Goal: Task Accomplishment & Management: Complete application form

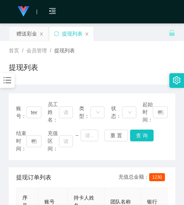
click at [9, 80] on icon "图标: bars" at bounding box center [8, 80] width 10 height 10
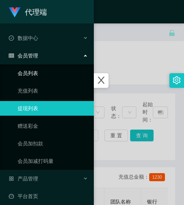
click at [36, 77] on link "会员列表" at bounding box center [53, 73] width 70 height 15
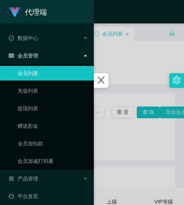
click at [125, 83] on div at bounding box center [92, 102] width 184 height 205
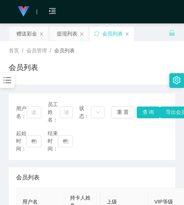
click at [5, 86] on div at bounding box center [7, 80] width 15 height 15
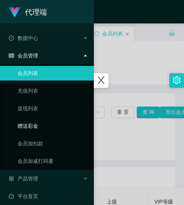
click at [29, 123] on link "赠送彩金" at bounding box center [53, 126] width 70 height 15
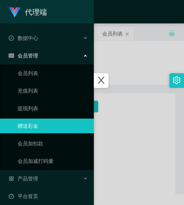
click at [119, 131] on div at bounding box center [92, 102] width 184 height 205
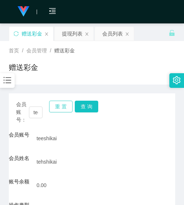
click at [63, 106] on button "重 置" at bounding box center [60, 107] width 23 height 12
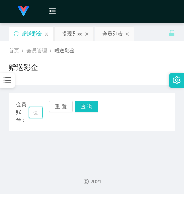
click at [35, 108] on input "text" at bounding box center [36, 113] width 14 height 12
paste input "0123448388"
type input "0123448388"
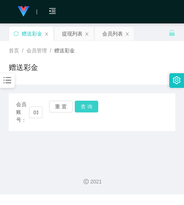
click at [81, 109] on button "查 询" at bounding box center [86, 107] width 23 height 12
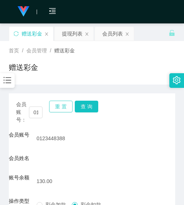
click at [57, 111] on button "重 置" at bounding box center [60, 107] width 23 height 12
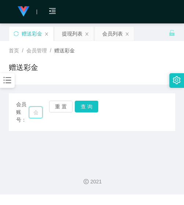
click at [39, 113] on input "text" at bounding box center [36, 113] width 14 height 12
paste input "kittybibi1229"
type input "kittybibi1229"
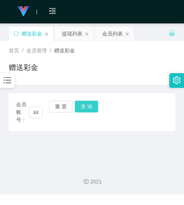
click at [94, 107] on button "查 询" at bounding box center [86, 107] width 23 height 12
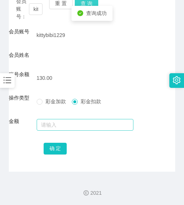
scroll to position [104, 0]
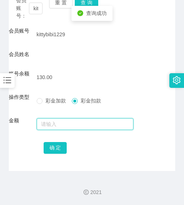
click at [88, 124] on input "text" at bounding box center [85, 124] width 97 height 12
type input "130"
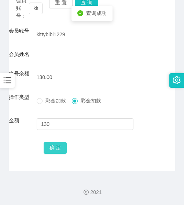
click at [57, 153] on button "确 定" at bounding box center [55, 148] width 23 height 12
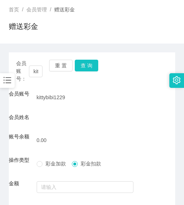
scroll to position [31, 0]
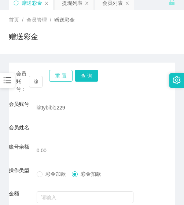
click at [63, 78] on button "重 置" at bounding box center [60, 76] width 23 height 12
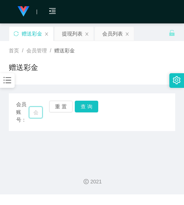
click at [39, 115] on input "text" at bounding box center [36, 113] width 14 height 12
paste input "0123448388"
type input "0123448388"
click at [92, 105] on button "查 询" at bounding box center [86, 107] width 23 height 12
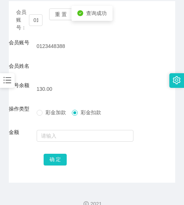
scroll to position [104, 0]
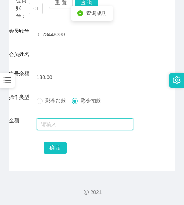
click at [85, 127] on input "text" at bounding box center [85, 124] width 97 height 12
type input "130"
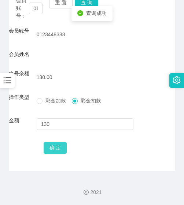
click at [56, 147] on button "确 定" at bounding box center [55, 148] width 23 height 12
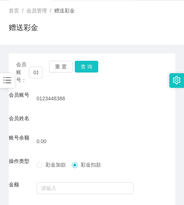
scroll to position [31, 0]
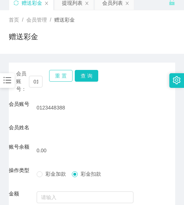
click at [59, 75] on button "重 置" at bounding box center [60, 76] width 23 height 12
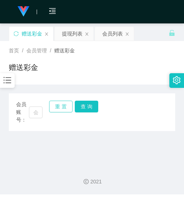
scroll to position [0, 0]
click at [32, 116] on input "text" at bounding box center [36, 113] width 14 height 12
paste input "mz"
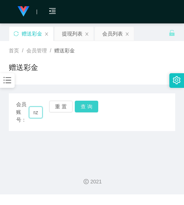
type input "mz"
click at [77, 111] on button "查 询" at bounding box center [86, 107] width 23 height 12
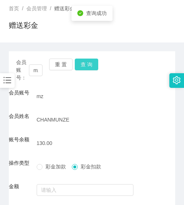
scroll to position [108, 0]
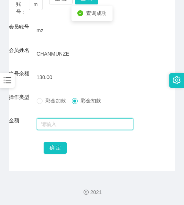
click at [74, 121] on input "text" at bounding box center [85, 124] width 97 height 12
type input "130"
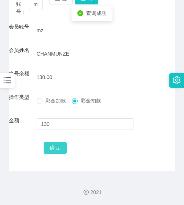
click at [61, 147] on button "确 定" at bounding box center [55, 148] width 23 height 12
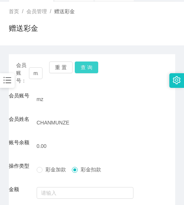
scroll to position [35, 0]
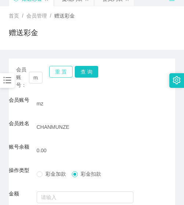
click at [68, 73] on button "重 置" at bounding box center [60, 72] width 23 height 12
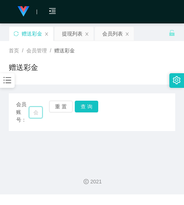
click at [39, 110] on input "text" at bounding box center [36, 113] width 14 height 12
paste input "chingleongteh"
type input "chingleongteh"
click at [86, 102] on button "查 询" at bounding box center [86, 107] width 23 height 12
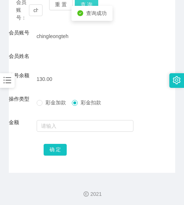
scroll to position [104, 0]
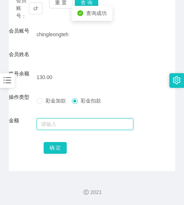
click at [77, 126] on input "text" at bounding box center [85, 124] width 97 height 12
type input "130"
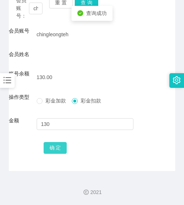
click at [58, 146] on button "确 定" at bounding box center [55, 148] width 23 height 12
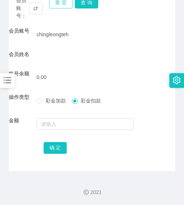
click at [55, 3] on button "重 置" at bounding box center [60, 3] width 23 height 12
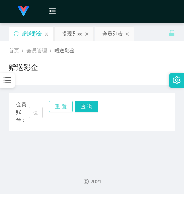
scroll to position [0, 0]
click at [38, 113] on input "text" at bounding box center [36, 113] width 14 height 12
paste input "0142638740"
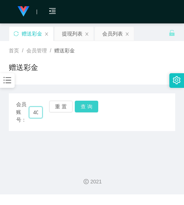
type input "0142638740"
click at [88, 107] on button "查 询" at bounding box center [86, 107] width 23 height 12
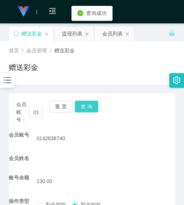
scroll to position [104, 0]
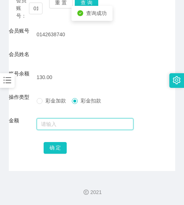
click at [77, 124] on input "text" at bounding box center [85, 124] width 97 height 12
type input "130"
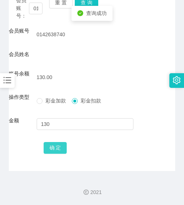
click at [52, 149] on button "确 定" at bounding box center [55, 148] width 23 height 12
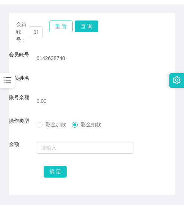
scroll to position [67, 0]
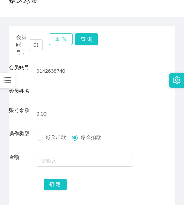
click at [61, 40] on button "重 置" at bounding box center [60, 39] width 23 height 12
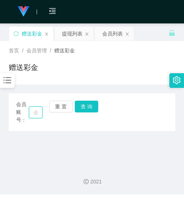
drag, startPoint x: 35, startPoint y: 110, endPoint x: 41, endPoint y: 109, distance: 5.6
click at [35, 110] on input "text" at bounding box center [36, 113] width 14 height 12
paste input "0143077816"
type input "0143077816"
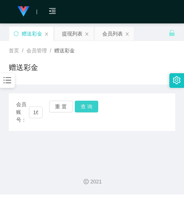
scroll to position [0, 0]
click at [83, 102] on button "查 询" at bounding box center [86, 107] width 23 height 12
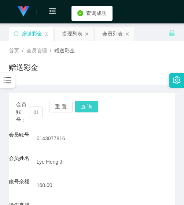
scroll to position [108, 0]
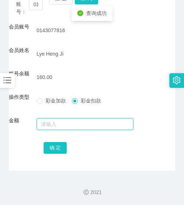
click at [77, 124] on input "text" at bounding box center [85, 124] width 97 height 12
type input "160"
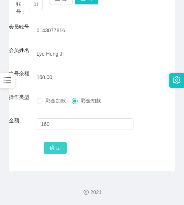
click at [60, 153] on button "确 定" at bounding box center [55, 148] width 23 height 12
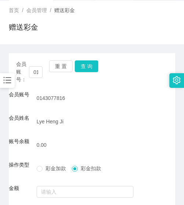
scroll to position [35, 0]
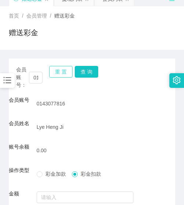
click at [60, 67] on button "重 置" at bounding box center [60, 72] width 23 height 12
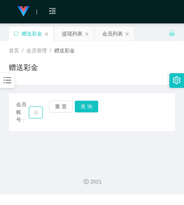
click at [41, 111] on input "text" at bounding box center [36, 113] width 14 height 12
paste input "Asdfg7788"
type input "Asdfg7788"
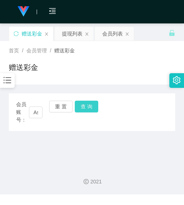
click at [81, 109] on button "查 询" at bounding box center [86, 107] width 23 height 12
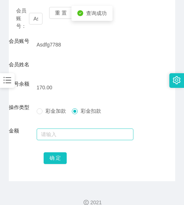
scroll to position [104, 0]
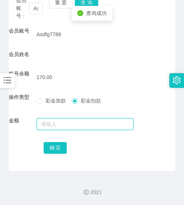
click at [76, 127] on input "text" at bounding box center [85, 124] width 97 height 12
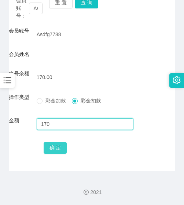
type input "170"
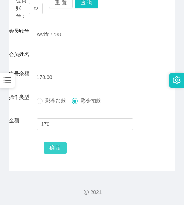
click at [61, 146] on button "确 定" at bounding box center [55, 148] width 23 height 12
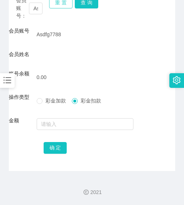
click at [71, 4] on button "重 置" at bounding box center [60, 3] width 23 height 12
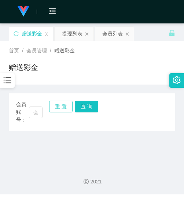
scroll to position [0, 0]
click at [40, 109] on input "text" at bounding box center [36, 113] width 14 height 12
paste input "0143411848"
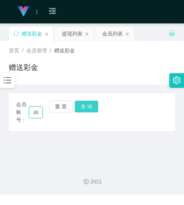
type input "0143411848"
click at [82, 108] on button "查 询" at bounding box center [86, 107] width 23 height 12
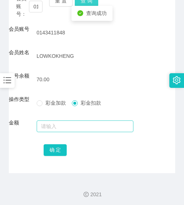
scroll to position [108, 0]
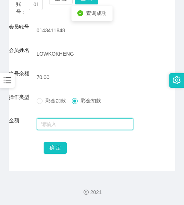
click at [75, 120] on input "text" at bounding box center [85, 124] width 97 height 12
type input "70"
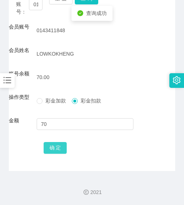
click at [63, 146] on button "确 定" at bounding box center [55, 148] width 23 height 12
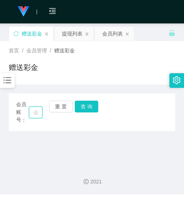
click at [34, 111] on input "text" at bounding box center [36, 113] width 14 height 12
paste input "lioolioo"
type input "lioolioo"
click at [83, 108] on button "查 询" at bounding box center [86, 107] width 23 height 12
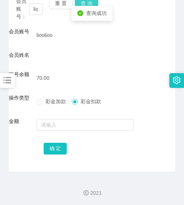
scroll to position [104, 0]
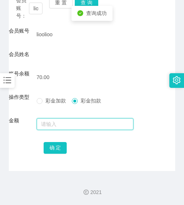
click at [77, 126] on input "text" at bounding box center [85, 124] width 97 height 12
type input "70"
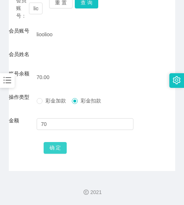
click at [57, 146] on button "确 定" at bounding box center [55, 148] width 23 height 12
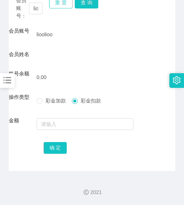
click at [60, 4] on button "重 置" at bounding box center [60, 3] width 23 height 12
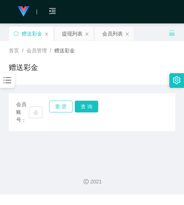
scroll to position [0, 0]
click at [40, 114] on input "text" at bounding box center [36, 113] width 14 height 12
paste input "ohyeayea"
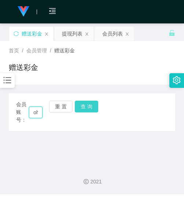
scroll to position [0, 17]
type input "ohyeayea"
click at [79, 107] on button "查 询" at bounding box center [86, 107] width 23 height 12
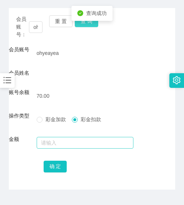
scroll to position [104, 0]
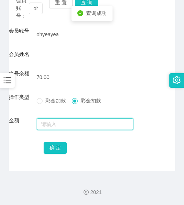
click at [74, 127] on input "text" at bounding box center [85, 124] width 97 height 12
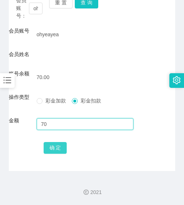
type input "70"
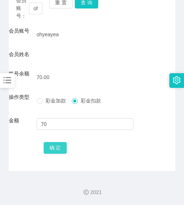
click at [60, 146] on button "确 定" at bounding box center [55, 148] width 23 height 12
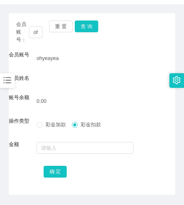
scroll to position [67, 0]
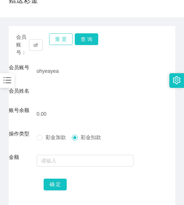
click at [58, 43] on button "重 置" at bounding box center [60, 39] width 23 height 12
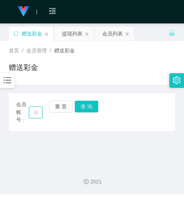
click at [36, 110] on input "text" at bounding box center [36, 113] width 14 height 12
paste input "Howa"
type input "Howa"
click at [87, 107] on button "查 询" at bounding box center [86, 107] width 23 height 12
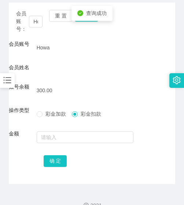
scroll to position [104, 0]
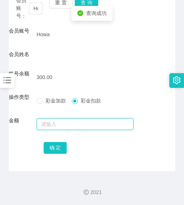
click at [79, 121] on input "text" at bounding box center [85, 124] width 97 height 12
type input "300"
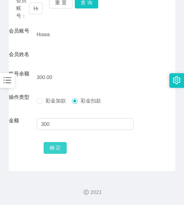
click at [59, 152] on button "确 定" at bounding box center [55, 148] width 23 height 12
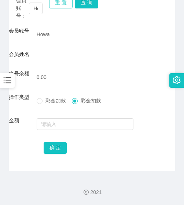
click at [61, 5] on button "重 置" at bounding box center [60, 3] width 23 height 12
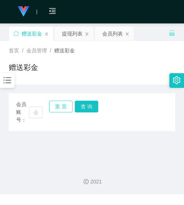
scroll to position [0, 0]
click at [36, 114] on input "text" at bounding box center [36, 113] width 14 height 12
paste input "886113"
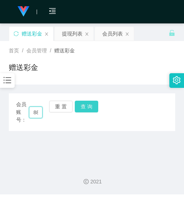
scroll to position [0, 12]
type input "886113"
click at [90, 106] on button "查 询" at bounding box center [86, 107] width 23 height 12
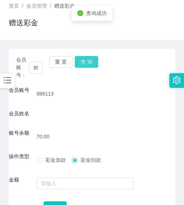
scroll to position [104, 0]
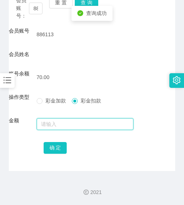
click at [70, 126] on input "text" at bounding box center [85, 124] width 97 height 12
type input "70"
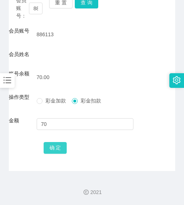
click at [52, 148] on button "确 定" at bounding box center [55, 148] width 23 height 12
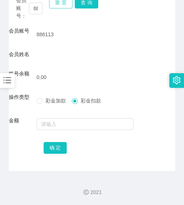
click at [64, 3] on button "重 置" at bounding box center [60, 3] width 23 height 12
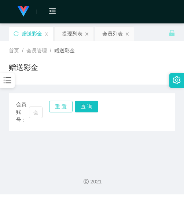
scroll to position [0, 0]
click at [36, 110] on input "text" at bounding box center [36, 113] width 14 height 12
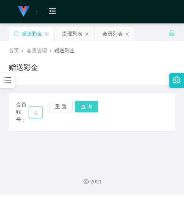
paste input "已为您结算 耐心等待【1-10分钟到账】 新人关注价【RM5】 学员关注【RM8】 代理关注价【RM15】 任务发布群20分钟更新一次订阅任务！"
type input "已为您结算 耐心等待【1-10分钟到账】 新人关注价【RM5】 学员关注【RM8】 代理关注价【RM15】 任务发布群20分钟更新一次订阅任务！"
click at [96, 102] on button "查 询" at bounding box center [86, 107] width 23 height 12
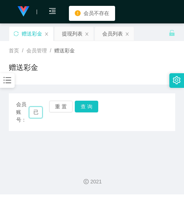
click at [37, 116] on input "已为您结算 耐心等待【1-10分钟到账】 新人关注价【RM5】 学员关注【RM8】 代理关注价【RM15】 任务发布群20分钟更新一次订阅任务！" at bounding box center [36, 113] width 14 height 12
click at [68, 105] on button "重 置" at bounding box center [60, 107] width 23 height 12
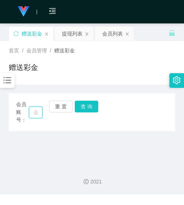
click at [30, 112] on input "text" at bounding box center [36, 113] width 14 height 12
paste input "Suki"
type input "Suki"
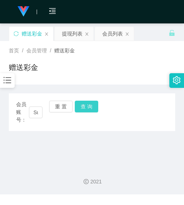
click at [77, 112] on button "查 询" at bounding box center [86, 107] width 23 height 12
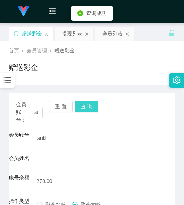
scroll to position [104, 0]
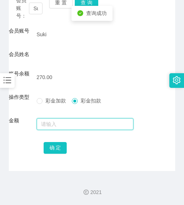
click at [75, 123] on input "text" at bounding box center [85, 124] width 97 height 12
type input "1"
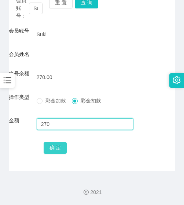
type input "270"
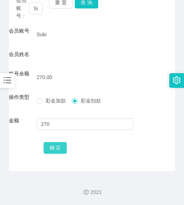
click at [65, 146] on button "确 定" at bounding box center [55, 148] width 23 height 12
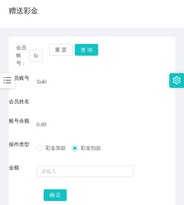
scroll to position [31, 0]
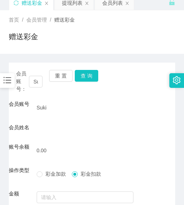
click at [67, 51] on div "首页 / 会员管理 / 赠送彩金 / 赠送彩金" at bounding box center [92, 32] width 184 height 44
click at [62, 76] on button "重 置" at bounding box center [60, 76] width 23 height 12
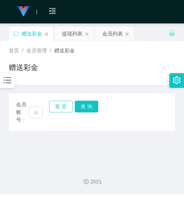
scroll to position [0, 0]
click at [34, 110] on input "text" at bounding box center [36, 113] width 14 height 12
paste input "Loi"
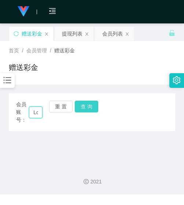
scroll to position [0, 2]
type input "Loi"
click at [81, 106] on button "查 询" at bounding box center [86, 107] width 23 height 12
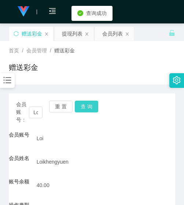
scroll to position [108, 0]
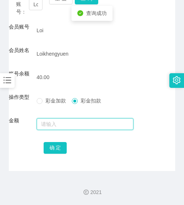
click at [78, 124] on input "text" at bounding box center [85, 124] width 97 height 12
type input "40"
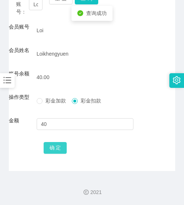
click at [63, 145] on button "确 定" at bounding box center [55, 148] width 23 height 12
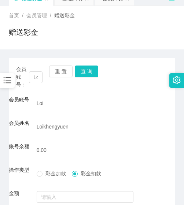
scroll to position [35, 0]
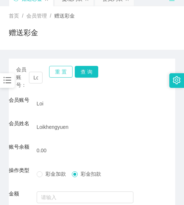
click at [62, 75] on button "重 置" at bounding box center [60, 72] width 23 height 12
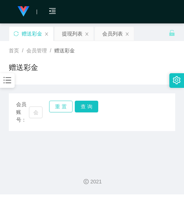
scroll to position [0, 0]
click at [39, 116] on input "text" at bounding box center [36, 113] width 14 height 12
paste input "ckkho203"
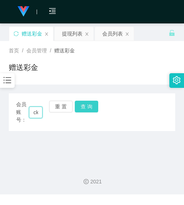
scroll to position [0, 17]
type input "ckkho203"
click at [85, 106] on button "查 询" at bounding box center [86, 107] width 23 height 12
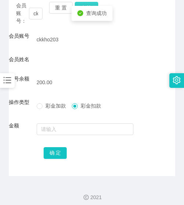
scroll to position [104, 0]
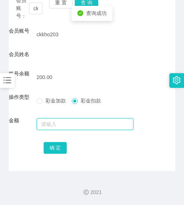
click at [81, 118] on input "text" at bounding box center [85, 124] width 97 height 12
type input "200"
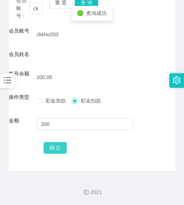
click at [45, 146] on button "确 定" at bounding box center [55, 148] width 23 height 12
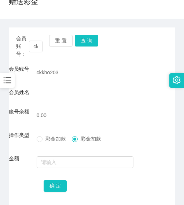
scroll to position [0, 0]
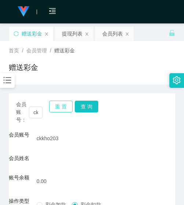
click at [64, 101] on button "重 置" at bounding box center [60, 107] width 23 height 12
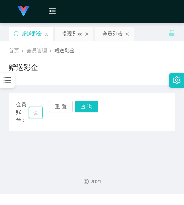
click at [38, 112] on input "text" at bounding box center [36, 113] width 14 height 12
paste input "Andyooi"
type input "Andyooi"
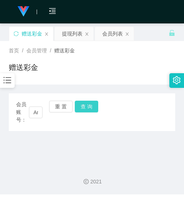
click at [80, 105] on button "查 询" at bounding box center [86, 107] width 23 height 12
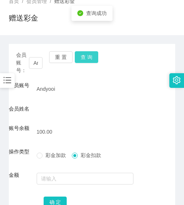
scroll to position [104, 0]
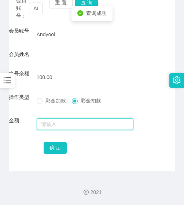
click at [70, 124] on input "text" at bounding box center [85, 124] width 97 height 12
type input "100"
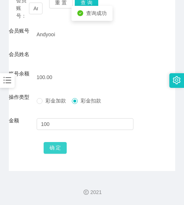
click at [53, 148] on button "确 定" at bounding box center [55, 148] width 23 height 12
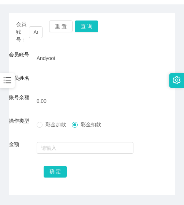
scroll to position [67, 0]
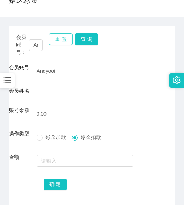
click at [60, 42] on button "重 置" at bounding box center [60, 39] width 23 height 12
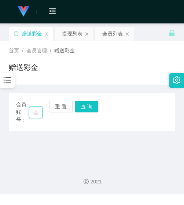
click at [34, 111] on input "text" at bounding box center [36, 113] width 14 height 12
paste input "GHANGWEIXIAN"
type input "GHANGWEIXIAN"
click at [84, 106] on button "查 询" at bounding box center [86, 107] width 23 height 12
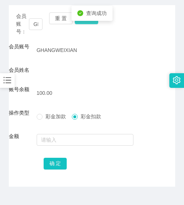
scroll to position [104, 0]
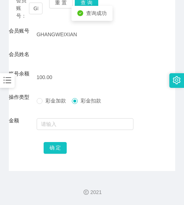
click at [76, 117] on div at bounding box center [85, 124] width 97 height 15
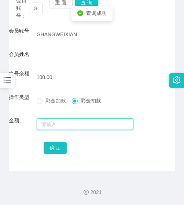
click at [75, 126] on input "text" at bounding box center [85, 124] width 97 height 12
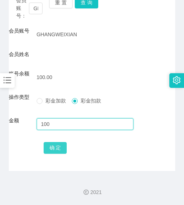
type input "100"
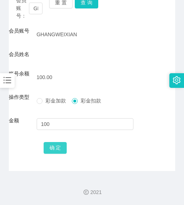
click at [58, 146] on button "确 定" at bounding box center [55, 148] width 23 height 12
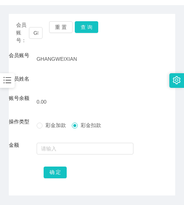
scroll to position [67, 0]
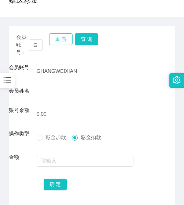
click at [63, 43] on button "重 置" at bounding box center [60, 39] width 23 height 12
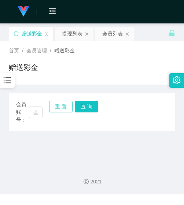
scroll to position [0, 0]
click at [37, 113] on input "text" at bounding box center [36, 113] width 14 height 12
paste input "comsons1991"
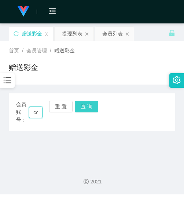
scroll to position [0, 26]
type input "comsons1991"
click at [86, 111] on button "查 询" at bounding box center [86, 107] width 23 height 12
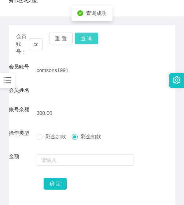
scroll to position [73, 0]
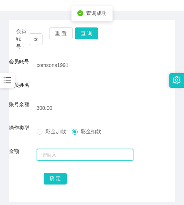
click at [75, 154] on input "text" at bounding box center [85, 155] width 97 height 12
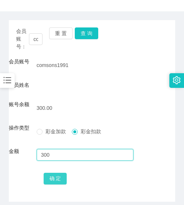
type input "300"
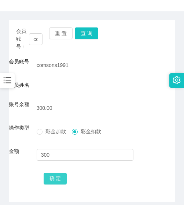
click at [57, 183] on button "确 定" at bounding box center [55, 179] width 23 height 12
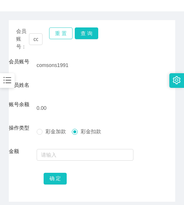
drag, startPoint x: 64, startPoint y: 35, endPoint x: 63, endPoint y: 40, distance: 4.5
click at [64, 35] on button "重 置" at bounding box center [60, 33] width 23 height 12
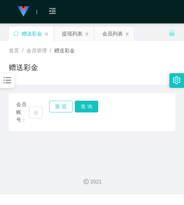
scroll to position [0, 0]
click at [37, 115] on input "text" at bounding box center [36, 113] width 14 height 12
paste input "ckm000"
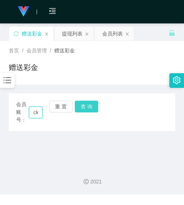
scroll to position [0, 13]
type input "ckm000"
click at [81, 112] on button "查 询" at bounding box center [86, 107] width 23 height 12
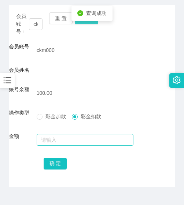
scroll to position [104, 0]
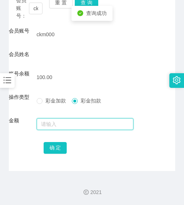
click at [75, 127] on input "text" at bounding box center [85, 124] width 97 height 12
type input "100"
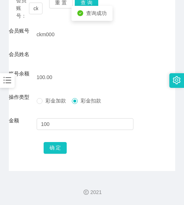
click at [42, 154] on div "确 定" at bounding box center [92, 147] width 166 height 15
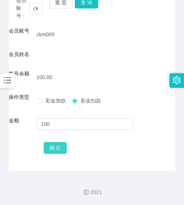
click at [60, 147] on button "确 定" at bounding box center [55, 148] width 23 height 12
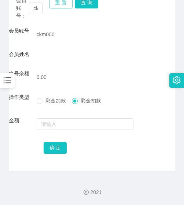
click at [61, 3] on button "重 置" at bounding box center [60, 3] width 23 height 12
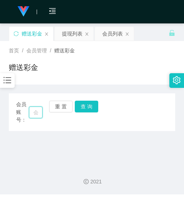
click at [40, 114] on input "text" at bounding box center [36, 113] width 14 height 12
paste input "0143406048"
type input "0143406048"
click at [78, 111] on button "查 询" at bounding box center [86, 107] width 23 height 12
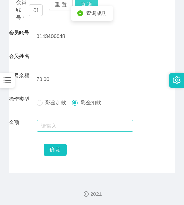
scroll to position [104, 0]
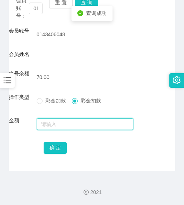
click at [74, 124] on input "text" at bounding box center [85, 124] width 97 height 12
type input "70"
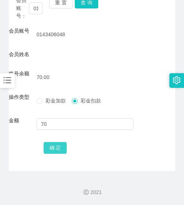
click at [56, 143] on div "确 定" at bounding box center [92, 147] width 97 height 15
click at [56, 145] on button "确 定" at bounding box center [55, 148] width 23 height 12
